Goal: Information Seeking & Learning: Find specific fact

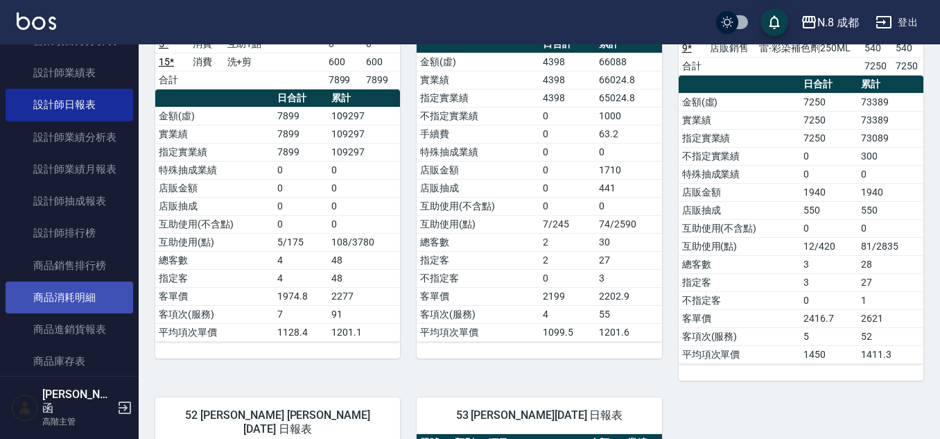
scroll to position [624, 0]
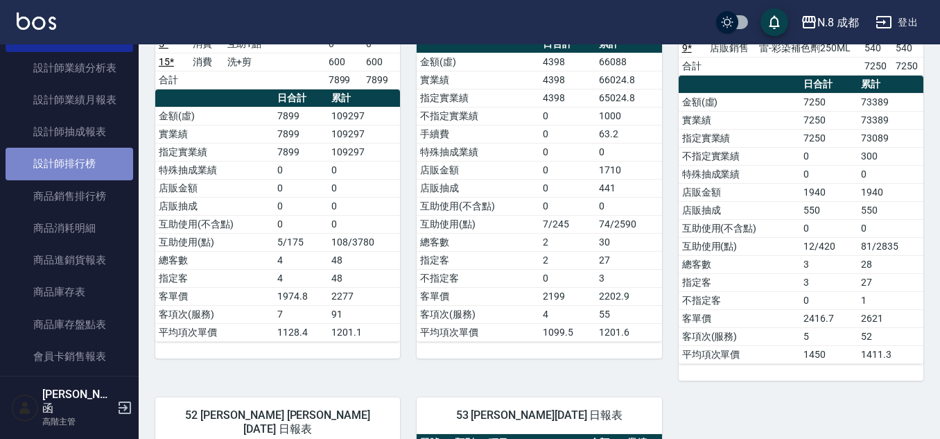
click at [99, 173] on link "設計師排行榜" at bounding box center [70, 164] width 128 height 32
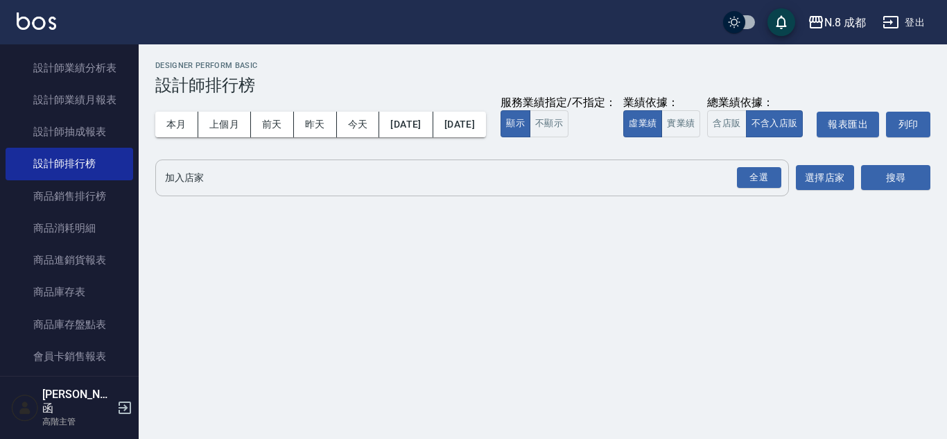
click at [721, 190] on input "加入店家" at bounding box center [462, 178] width 601 height 24
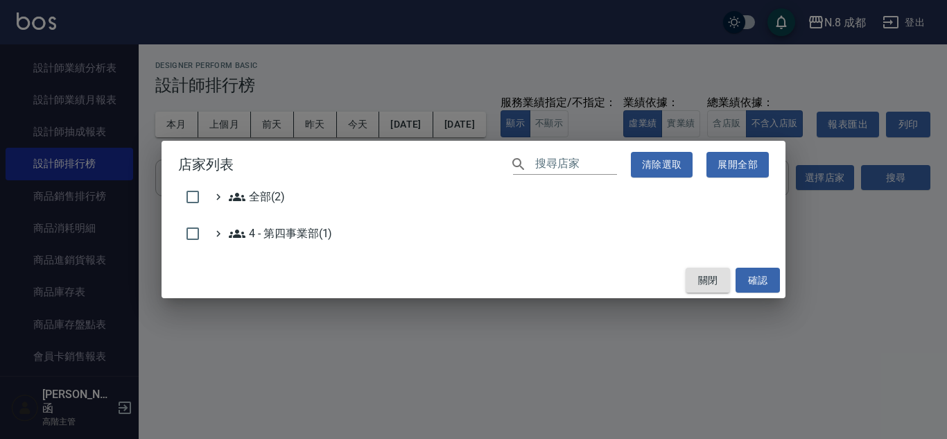
click at [702, 291] on button "關閉" at bounding box center [708, 281] width 44 height 26
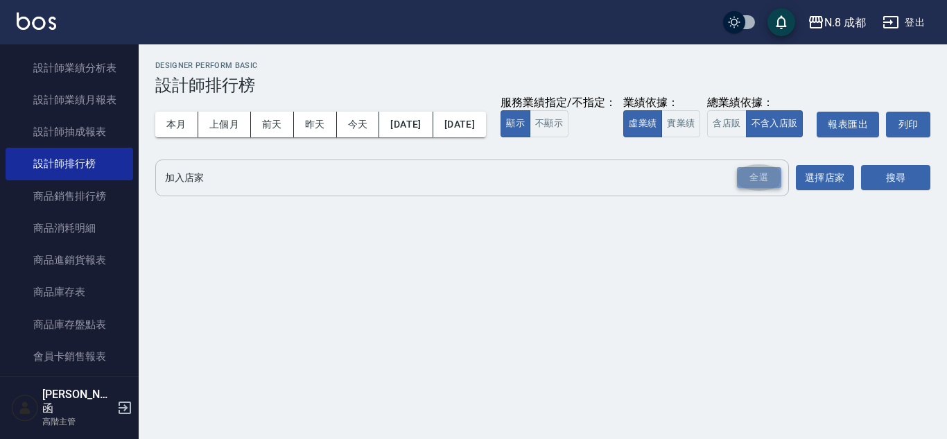
click at [756, 189] on div "全選" at bounding box center [759, 177] width 44 height 21
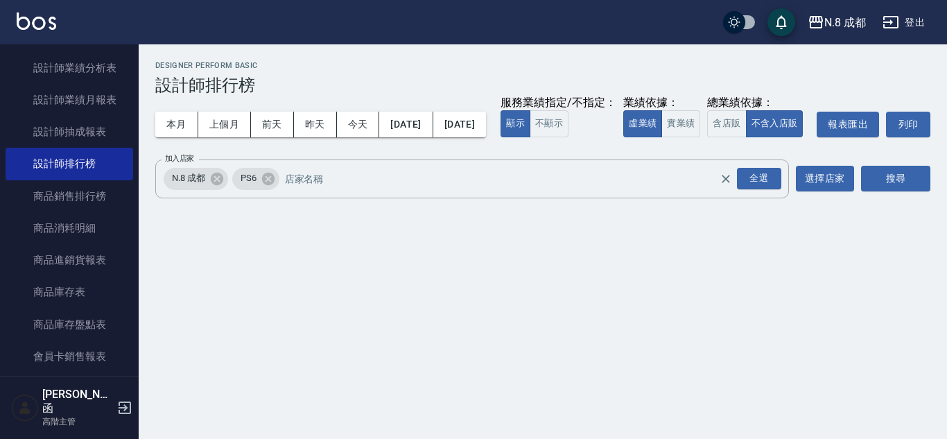
click at [860, 198] on div "加入店家 N.8 成都 PS6 全選 加入店家 選擇店家 搜尋" at bounding box center [542, 178] width 775 height 39
click at [871, 191] on button "搜尋" at bounding box center [895, 179] width 69 height 26
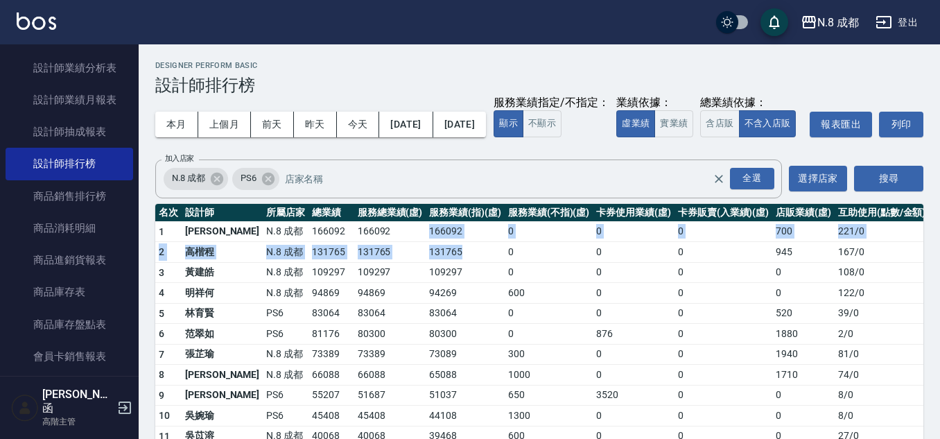
drag, startPoint x: 400, startPoint y: 264, endPoint x: 462, endPoint y: 282, distance: 64.3
click at [462, 282] on tbody "1 [PERSON_NAME]8 成都 166092 166092 166092 0 0 0 700 221 / 0 2 [PERSON_NAME]程 N.8…" at bounding box center [542, 414] width 774 height 386
click at [461, 263] on td "131765" at bounding box center [465, 252] width 79 height 21
drag, startPoint x: 460, startPoint y: 279, endPoint x: 395, endPoint y: 256, distance: 69.7
click at [395, 256] on tbody "1 [PERSON_NAME]8 成都 166092 166092 166092 0 0 0 700 221 / 0 2 [PERSON_NAME]程 N.8…" at bounding box center [542, 414] width 774 height 386
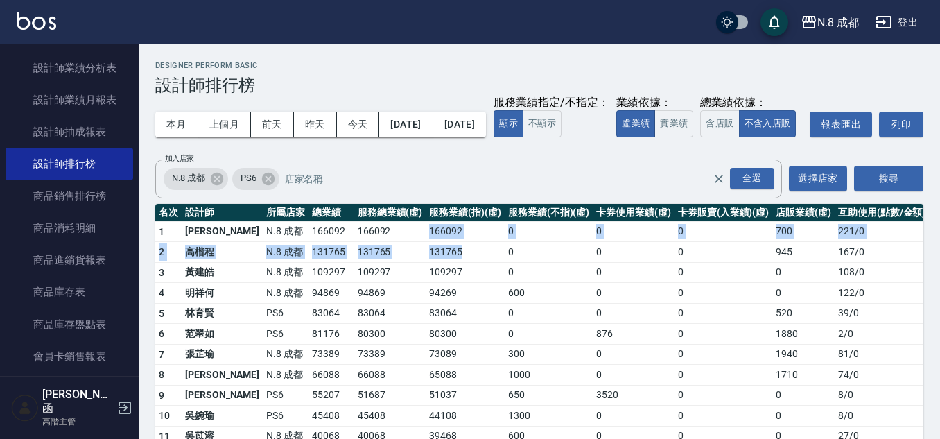
click at [426, 242] on td "166092" at bounding box center [465, 231] width 79 height 21
drag, startPoint x: 390, startPoint y: 252, endPoint x: 442, endPoint y: 273, distance: 55.8
click at [442, 273] on tbody "1 [PERSON_NAME]8 成都 166092 166092 166092 0 0 0 700 221 / 0 2 [PERSON_NAME]程 N.8…" at bounding box center [542, 414] width 774 height 386
click at [442, 263] on td "131765" at bounding box center [465, 252] width 79 height 21
click at [442, 242] on td "166092" at bounding box center [465, 231] width 79 height 21
